Goal: Book appointment/travel/reservation

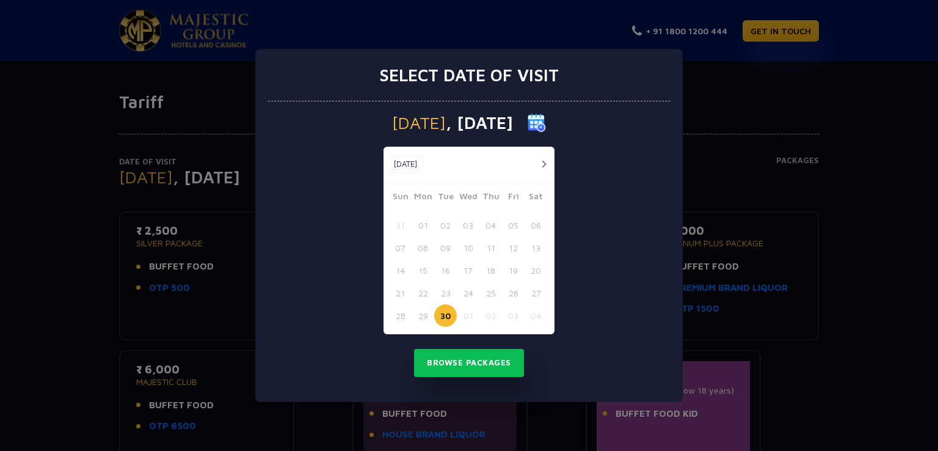
click at [545, 159] on button "button" at bounding box center [543, 163] width 15 height 15
click at [491, 289] on button "23" at bounding box center [491, 293] width 23 height 23
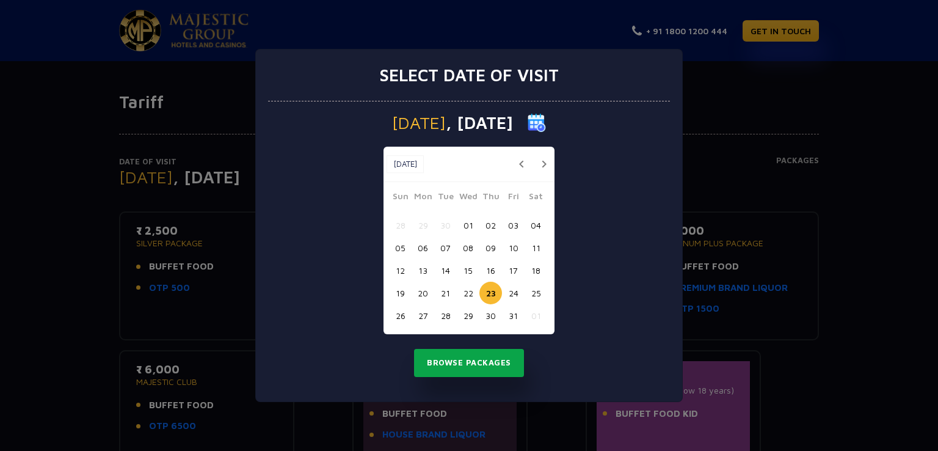
click at [467, 367] on button "Browse Packages" at bounding box center [469, 363] width 110 height 28
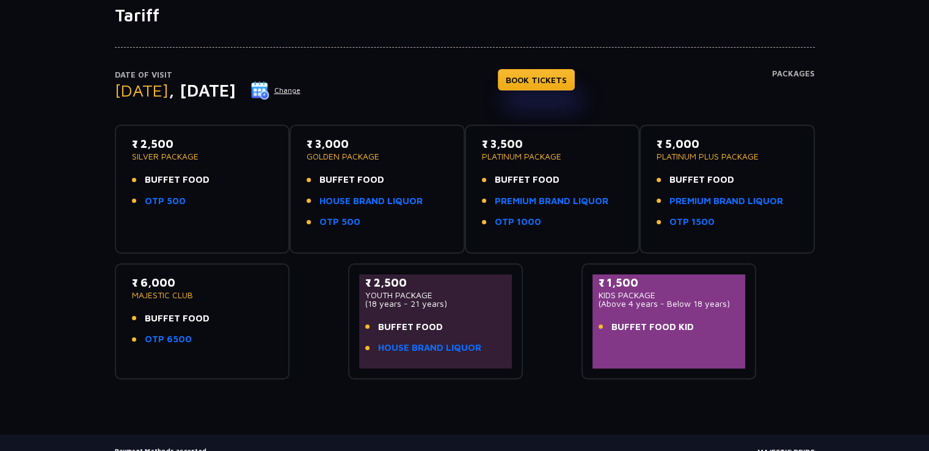
scroll to position [88, 0]
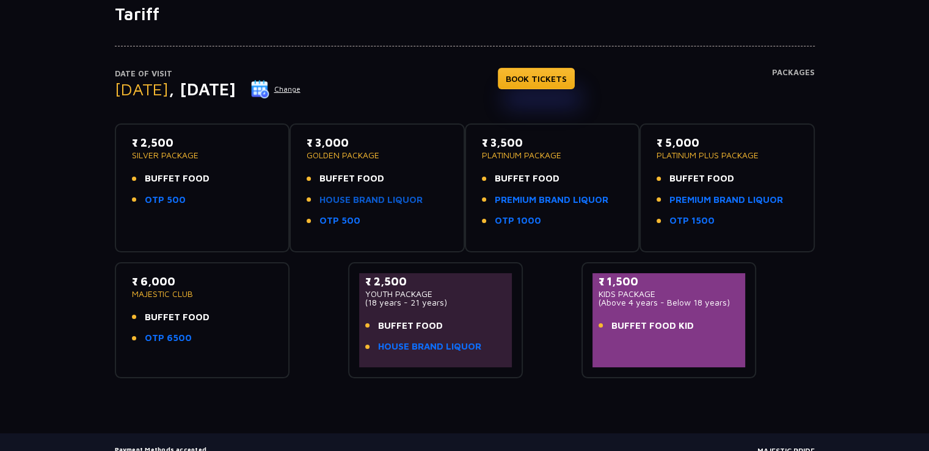
click at [348, 199] on link "HOUSE BRAND LIQUOR" at bounding box center [370, 200] width 103 height 14
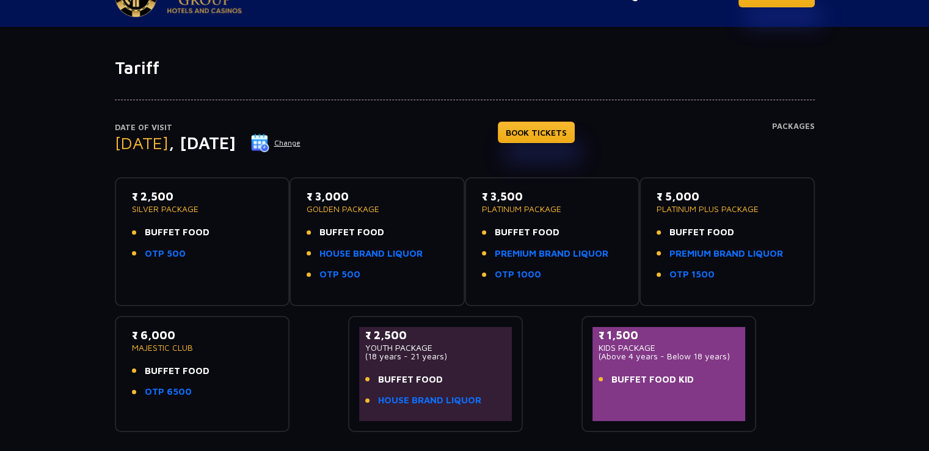
scroll to position [26, 0]
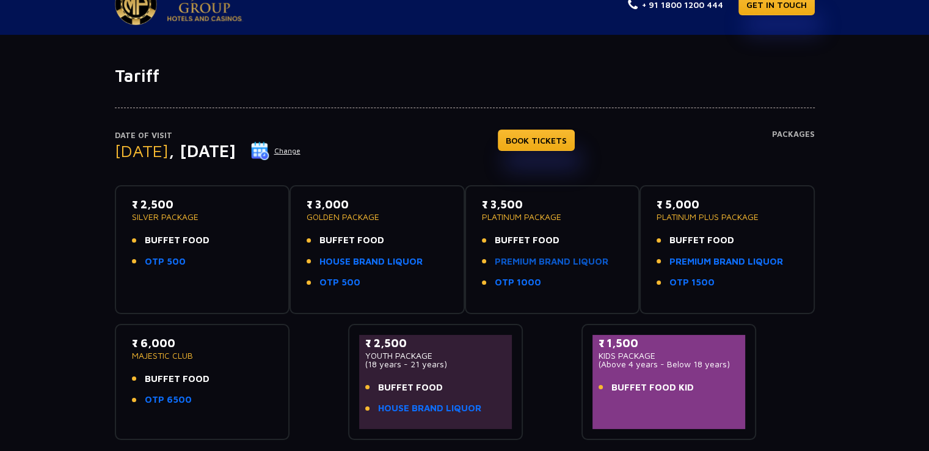
click at [523, 264] on link "PREMIUM BRAND LIQUOR" at bounding box center [552, 262] width 114 height 14
click at [546, 137] on link "BOOK TICKETS" at bounding box center [536, 139] width 77 height 21
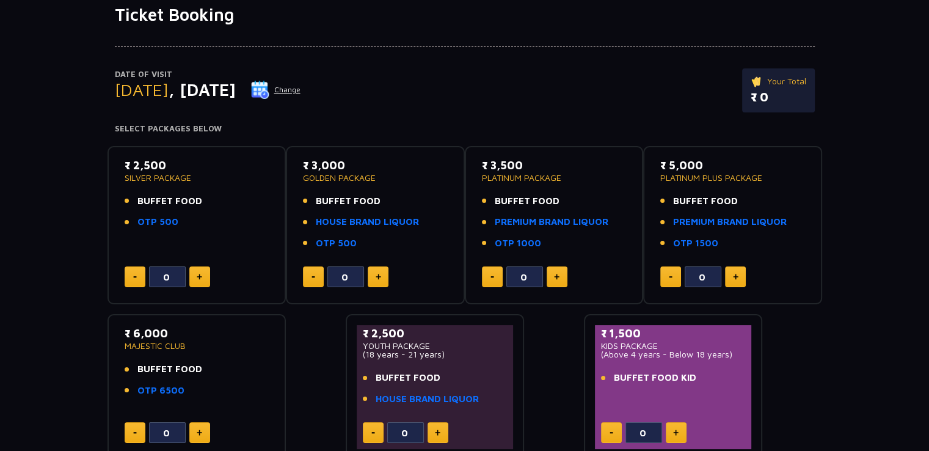
scroll to position [88, 0]
click at [381, 280] on button at bounding box center [378, 276] width 21 height 21
type input "2"
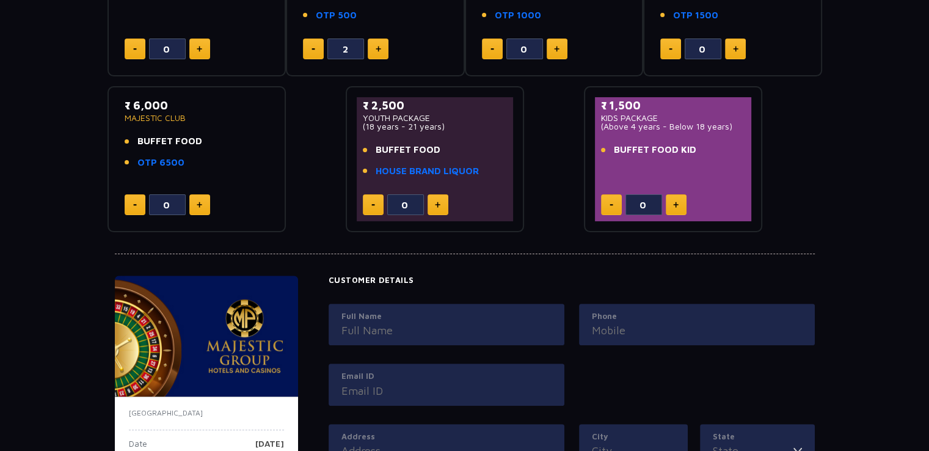
scroll to position [173, 0]
